Goal: Task Accomplishment & Management: Manage account settings

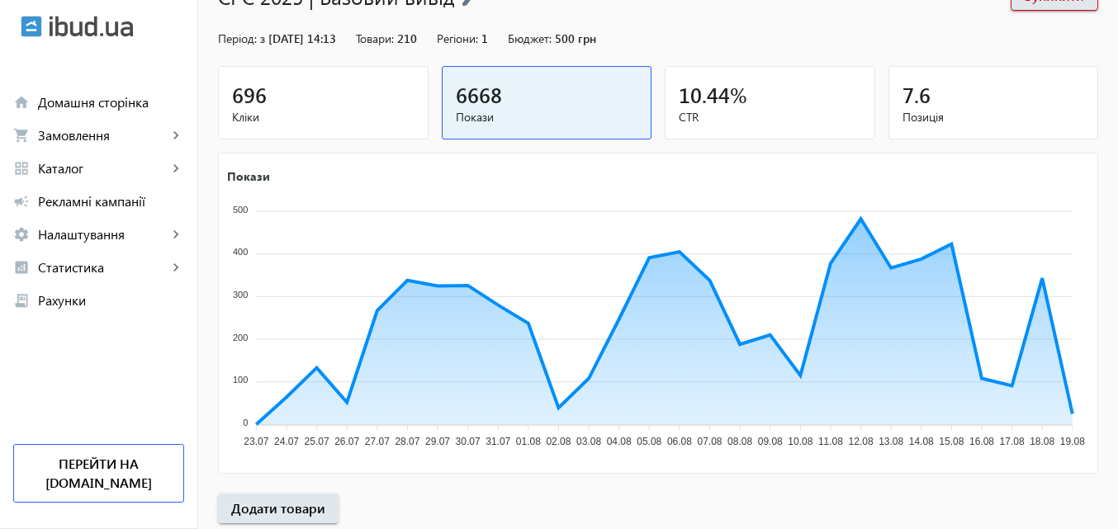
scroll to position [165, 0]
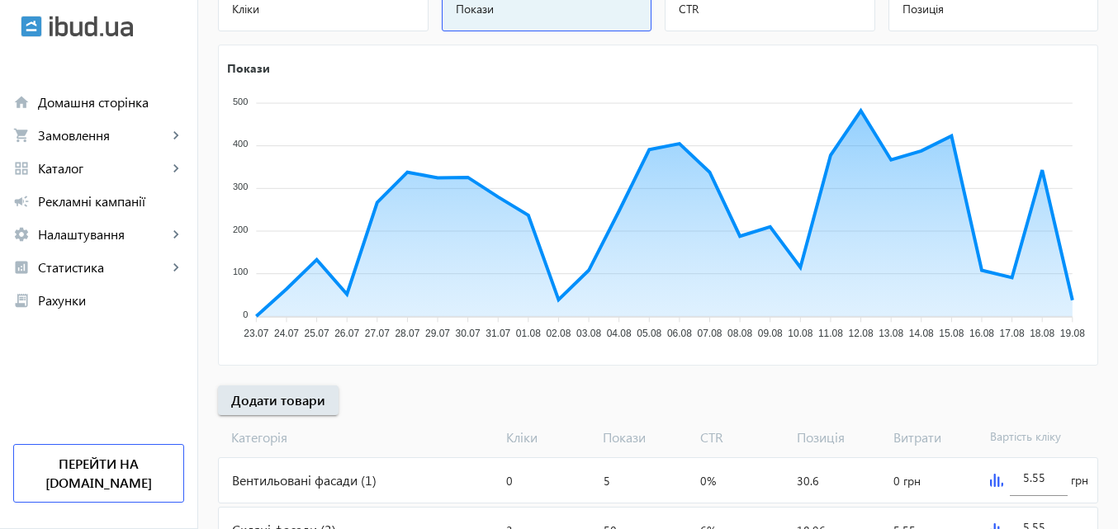
scroll to position [248, 0]
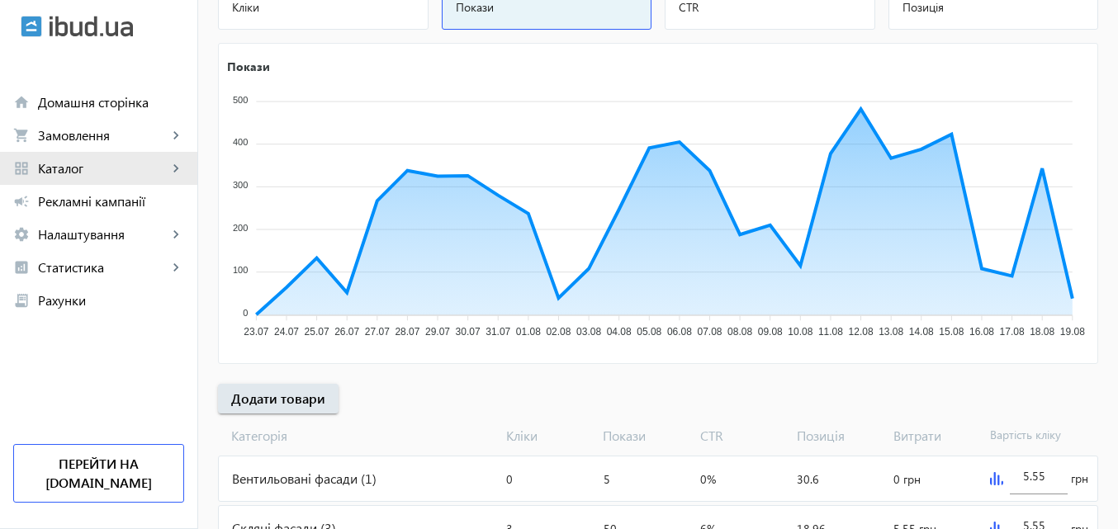
click at [92, 169] on span "Каталог" at bounding box center [103, 168] width 130 height 17
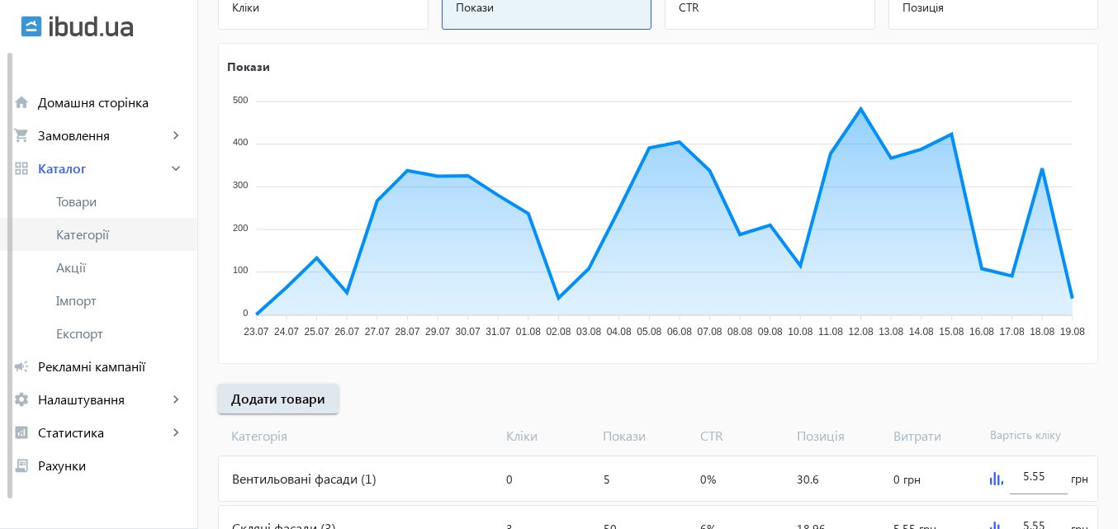
click at [86, 239] on span "Категорії" at bounding box center [120, 234] width 128 height 17
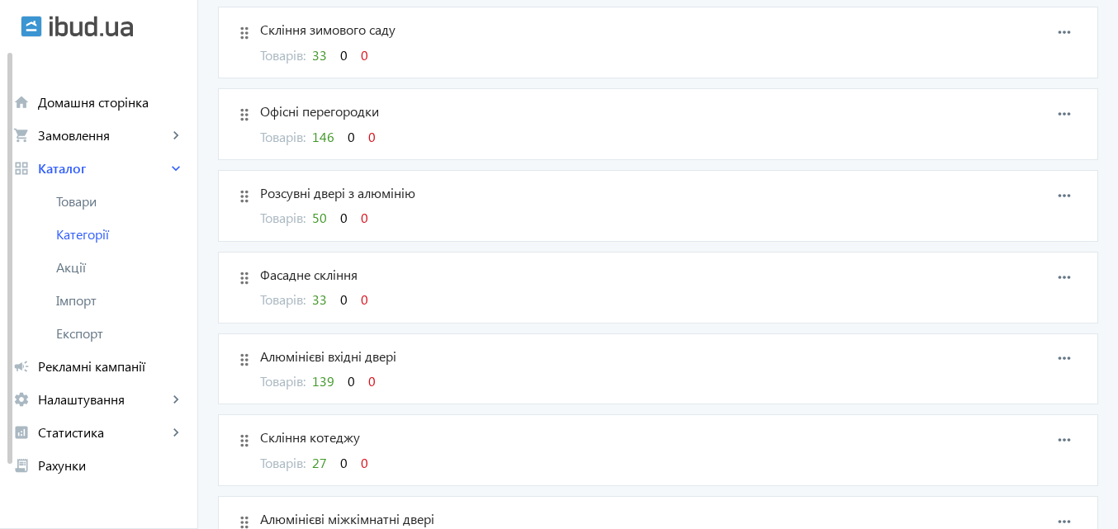
scroll to position [578, 0]
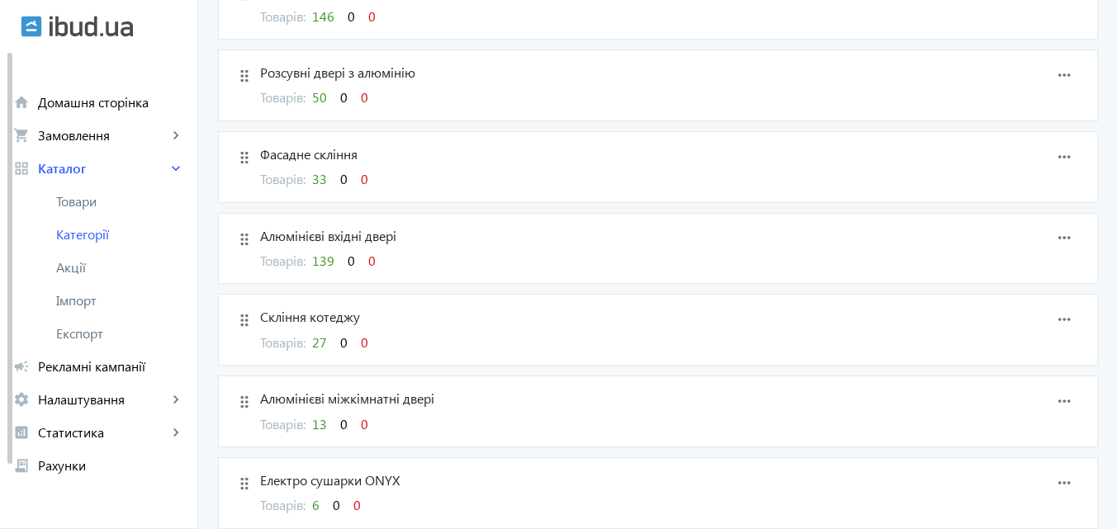
click at [323, 261] on span "139" at bounding box center [323, 260] width 22 height 17
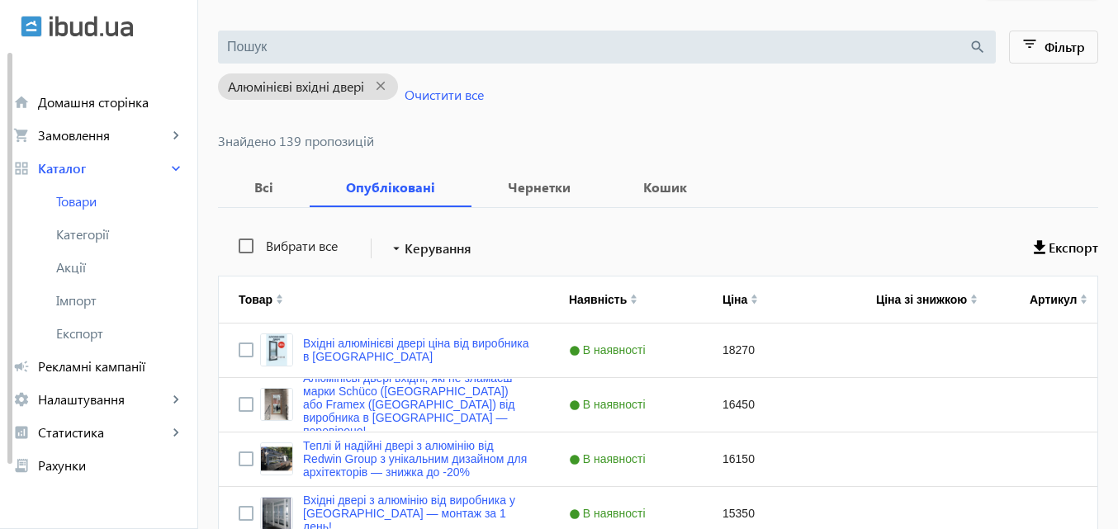
scroll to position [248, 0]
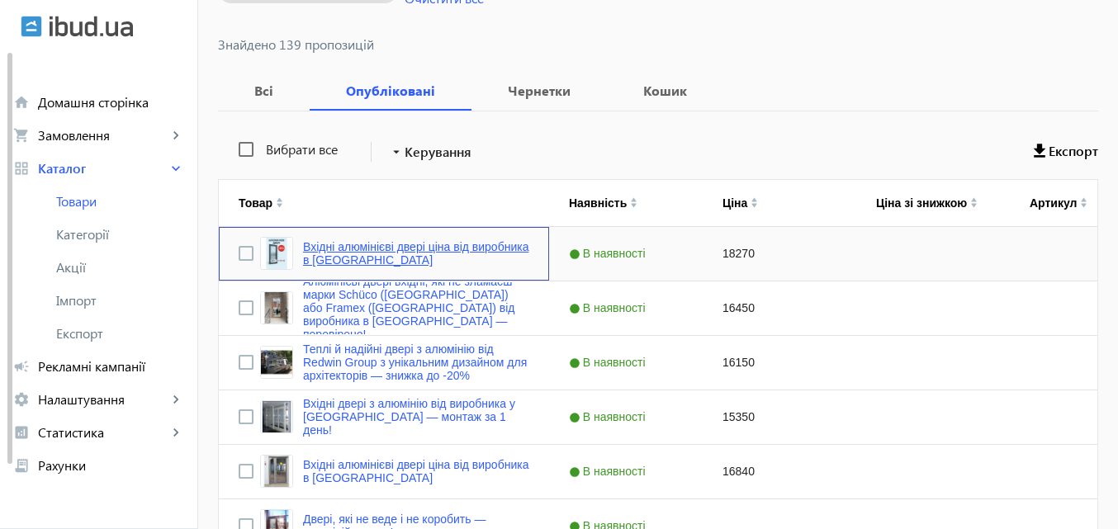
click at [371, 248] on link "Вхідні алюмінієві двері ціна від виробника в Києві" at bounding box center [416, 253] width 226 height 26
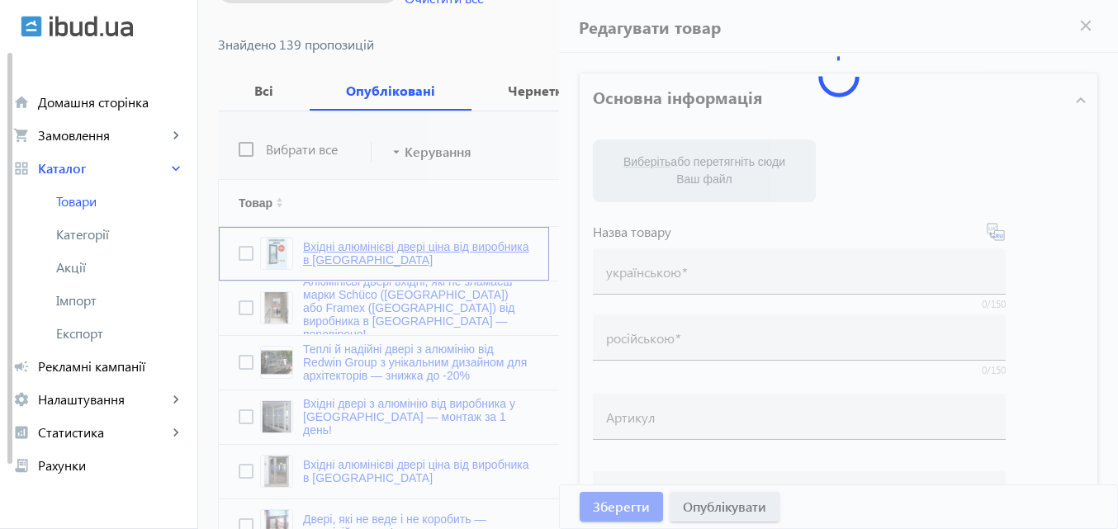
type input "Вхідні алюмінієві двері ціна від виробника в Києві"
type input "Входная алюминиевая дверь цена от производителя в Киеве."
checkbox input "true"
type input "18270"
type input "Framex – надійні алюмінієві розсувні вхідні та міжкімнатні двері"
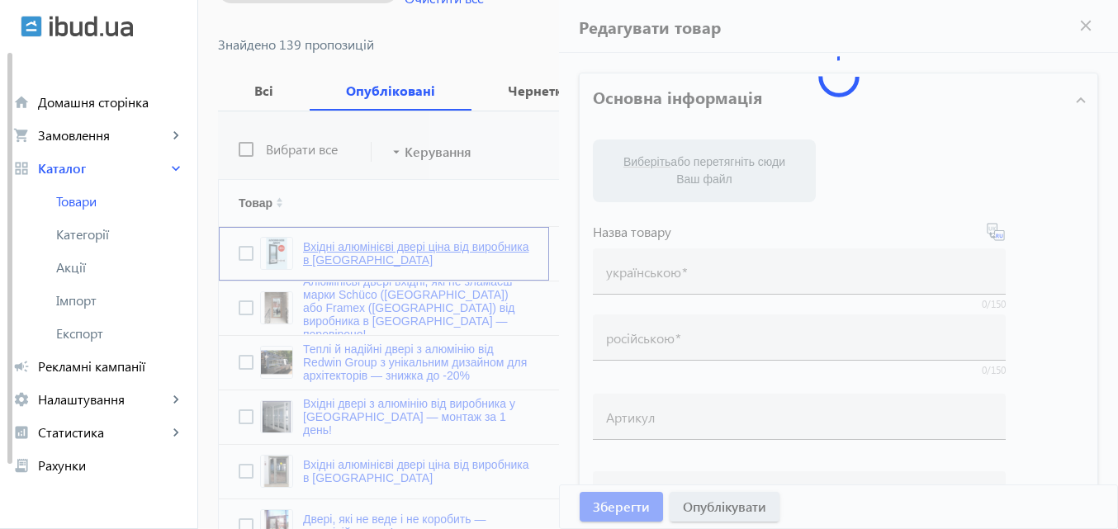
type input "Framex – надежные алюминиевые раздвижные входные и межкомнатные двери"
type textarea "ТОВ Редвін Груп пропонує алюмінієві двері з гарантією якості та інноваційним пі…"
type textarea "ООО Редвин Групп предлагает алюминиевые двери с гарантией качества и инновацион…"
type input "Framex – надійні алюмінієві розсувні вхідні та міжкімнатні двері,алюмінієві две…"
type input "Framex – надежные алюминиевые раздвижные входные и межкомнатные двери,алюминиев…"
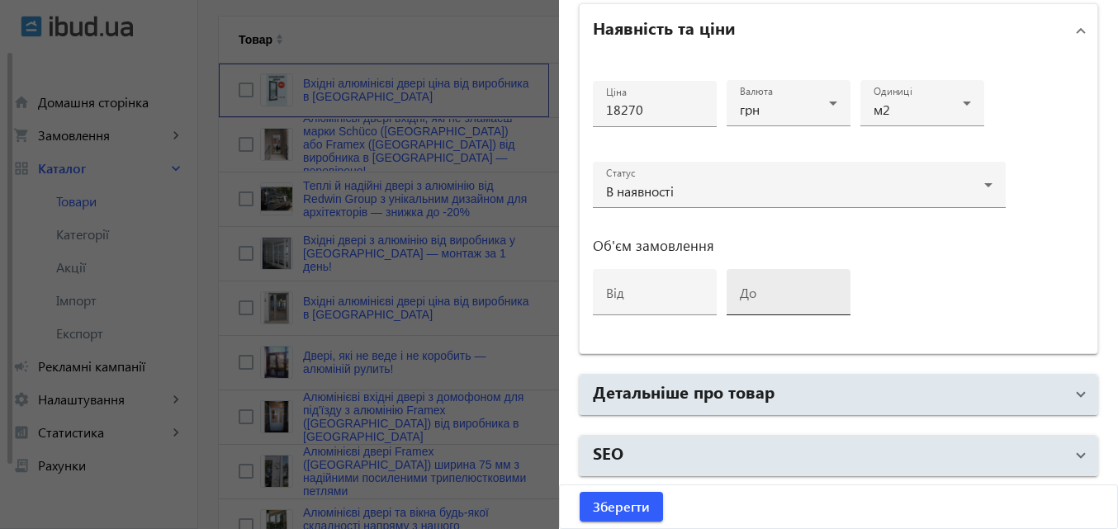
scroll to position [413, 0]
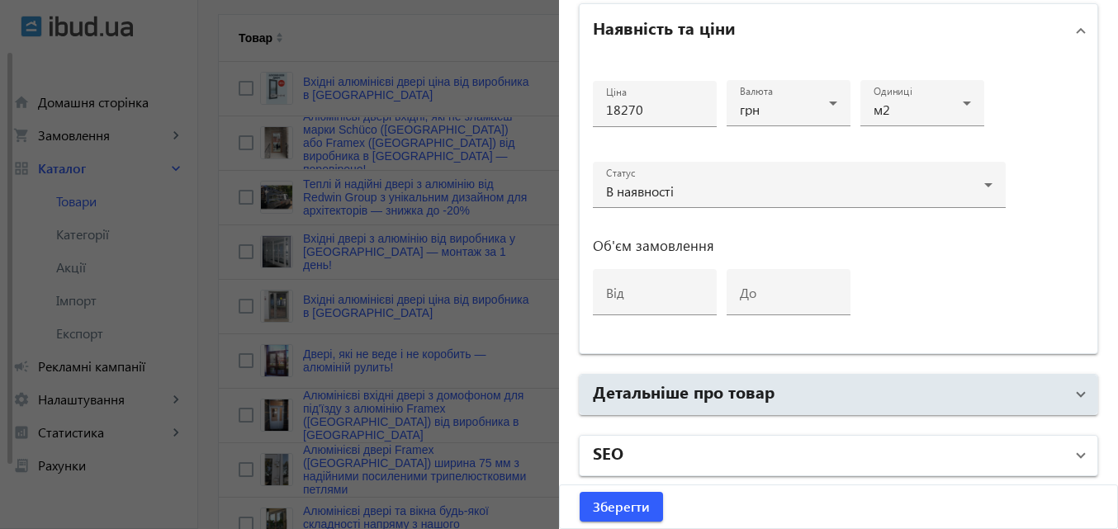
click at [702, 446] on mat-panel-title "SEO" at bounding box center [828, 456] width 471 height 30
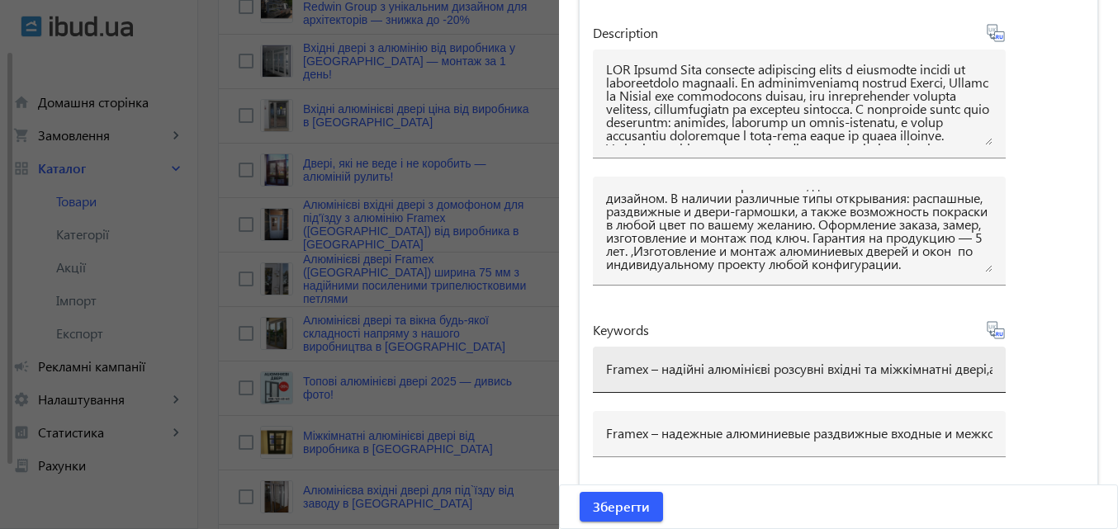
scroll to position [743, 0]
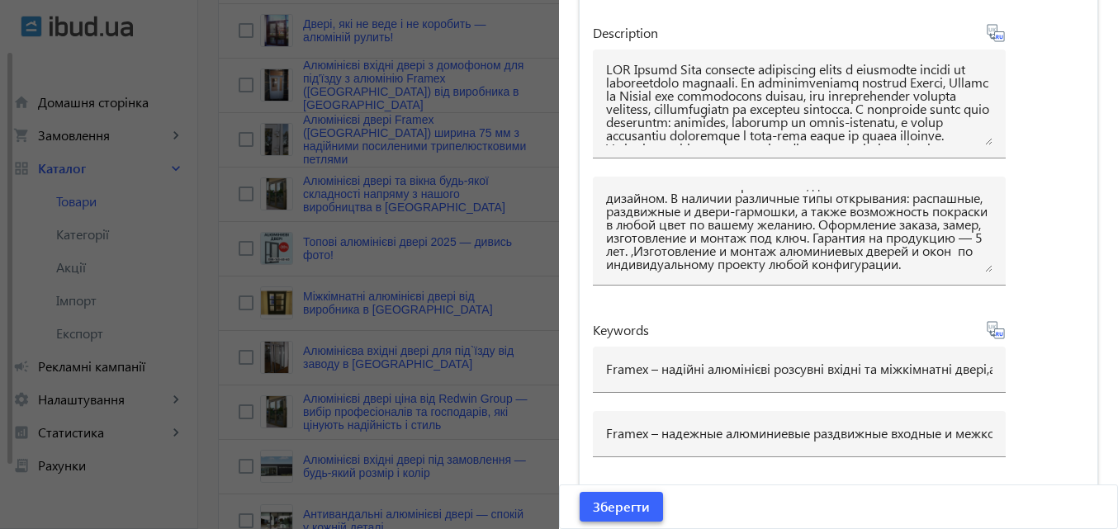
click at [602, 504] on span "Зберегти" at bounding box center [621, 507] width 57 height 18
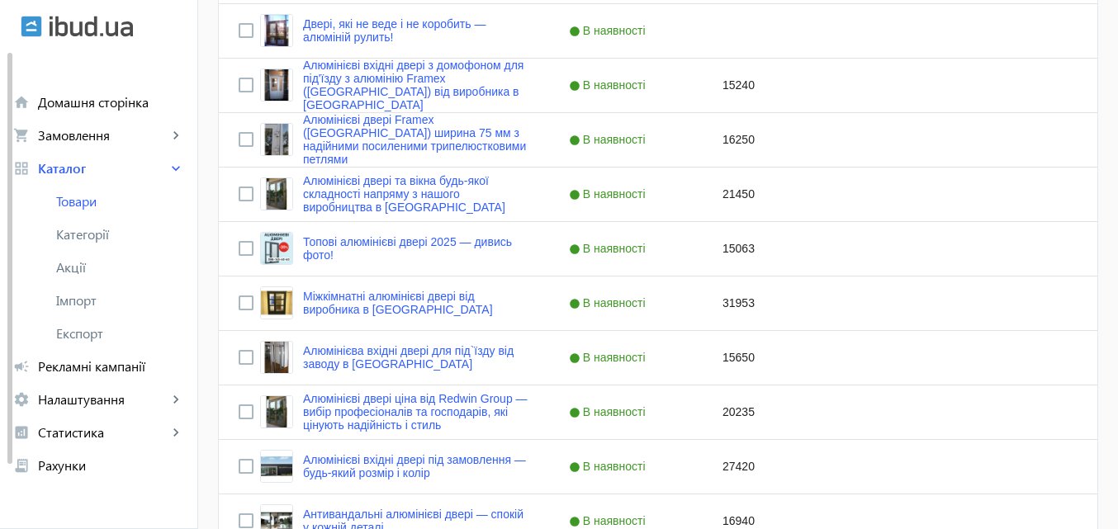
scroll to position [0, 0]
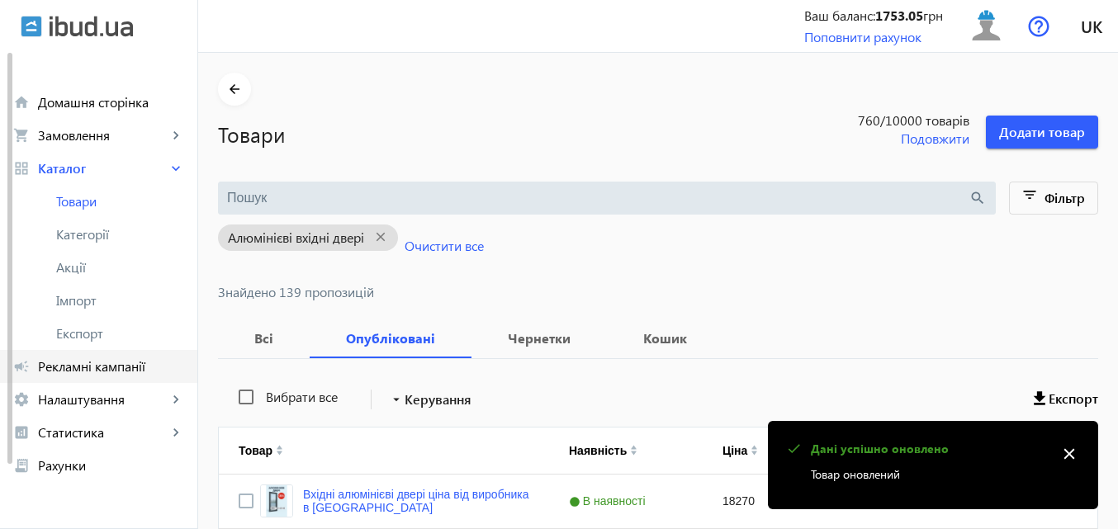
click at [93, 363] on span "Рекламні кампанії" at bounding box center [111, 366] width 146 height 17
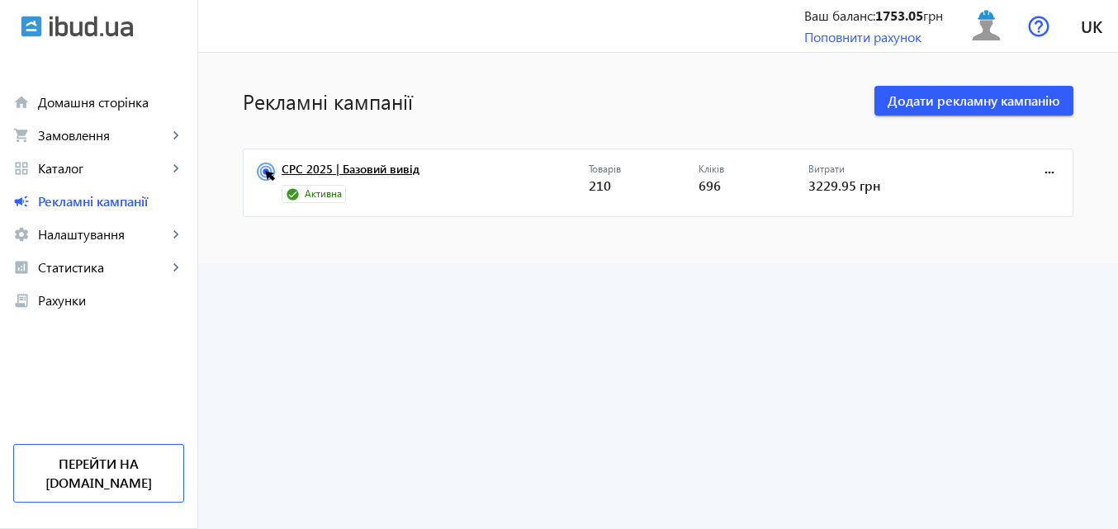
click at [374, 173] on link "CPC 2025 | Базовий вивід" at bounding box center [435, 174] width 307 height 23
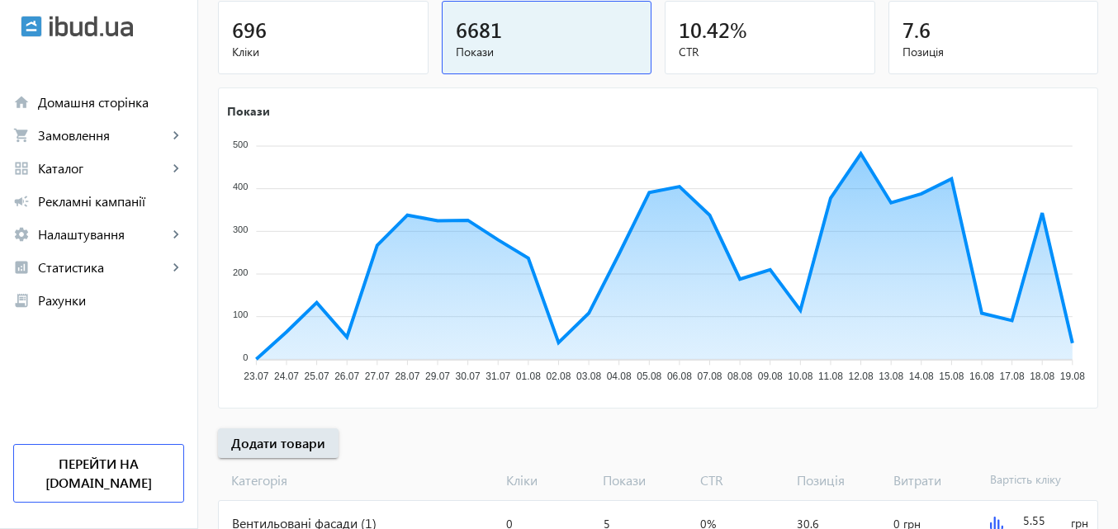
scroll to position [248, 0]
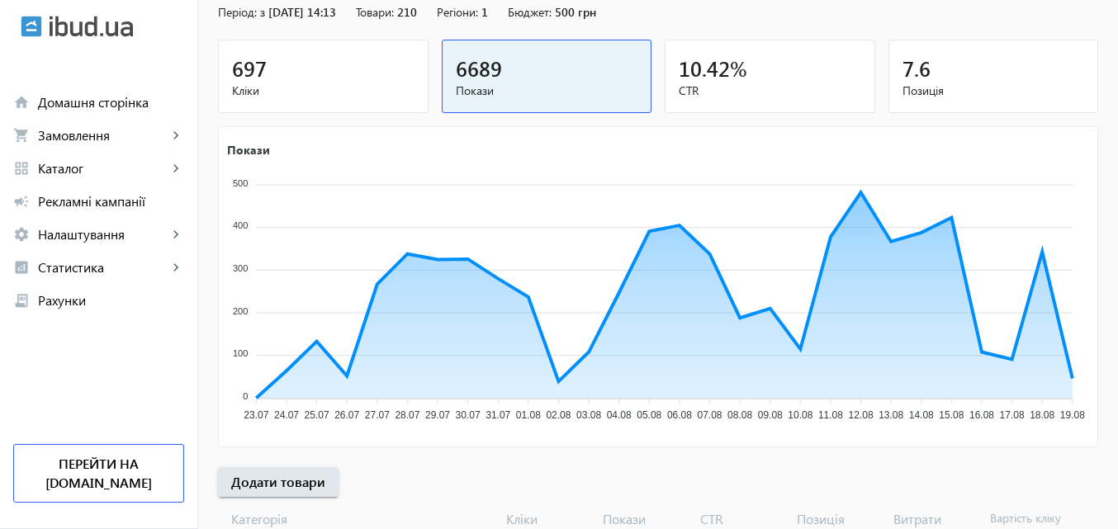
scroll to position [165, 0]
